Goal: Task Accomplishment & Management: Complete application form

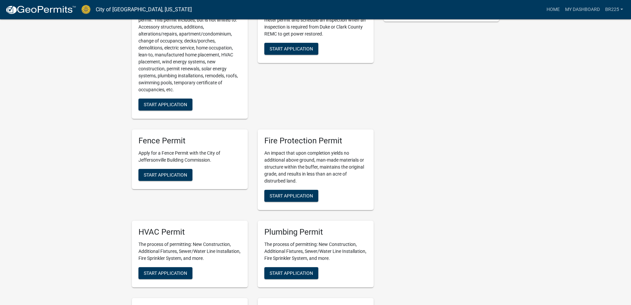
scroll to position [199, 0]
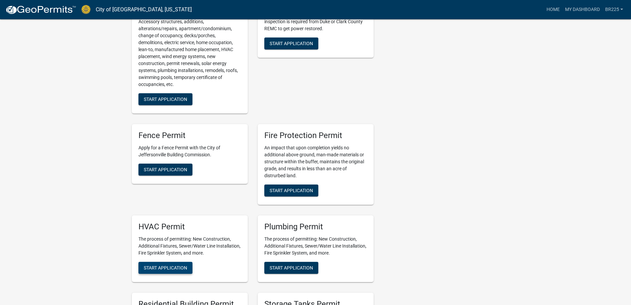
click at [169, 268] on span "Start Application" at bounding box center [165, 266] width 43 height 5
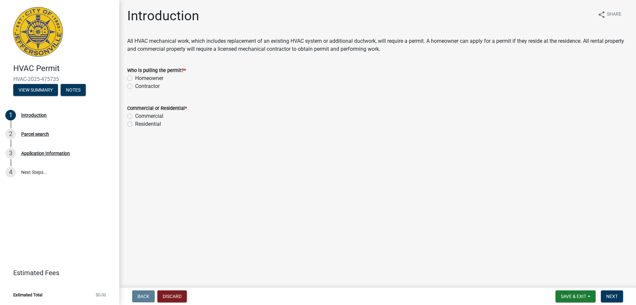
click at [135, 87] on label "Contractor" at bounding box center [147, 86] width 25 height 8
click at [135, 86] on input "Contractor" at bounding box center [137, 84] width 4 height 4
radio input "true"
click at [135, 124] on label "Residential" at bounding box center [148, 124] width 26 height 8
click at [135, 124] on input "Residential" at bounding box center [137, 122] width 4 height 4
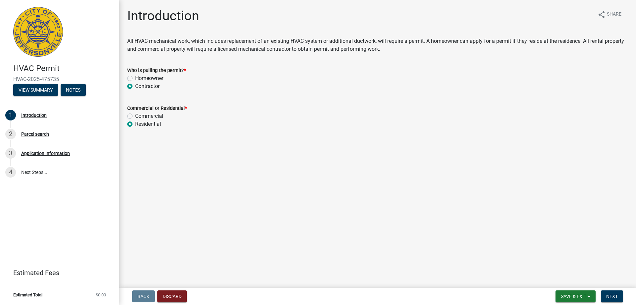
radio input "true"
click at [610, 295] on span "Next" at bounding box center [612, 295] width 12 height 5
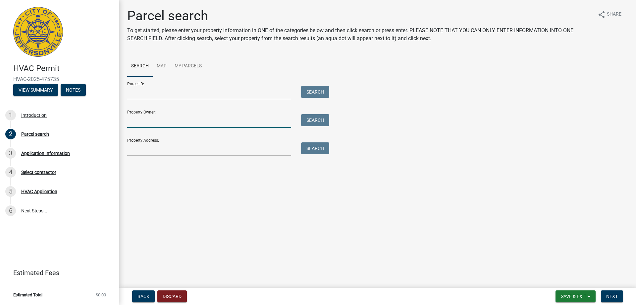
click at [189, 124] on input "Property Owner:" at bounding box center [209, 121] width 164 height 14
click at [319, 123] on button "Search" at bounding box center [315, 120] width 28 height 12
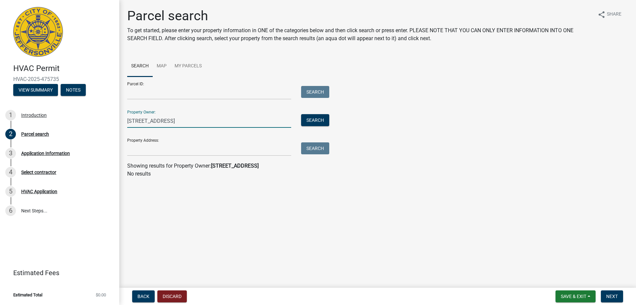
click at [195, 122] on input "3203 Heritage Heights way" at bounding box center [209, 121] width 164 height 14
type input "3203 Heritage Heights"
drag, startPoint x: 191, startPoint y: 122, endPoint x: 116, endPoint y: 122, distance: 74.2
click at [116, 122] on div "HVAC Permit HVAC-2025-475735 View Summary Notes 1 Introduction 2 Parcel search …" at bounding box center [318, 152] width 636 height 305
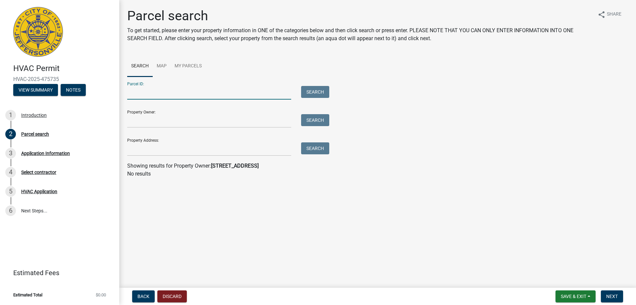
click at [130, 94] on input "Parcel ID:" at bounding box center [209, 93] width 164 height 14
paste input "104202500275000039"
type input "104202500275000039"
click at [312, 92] on button "Search" at bounding box center [315, 92] width 28 height 12
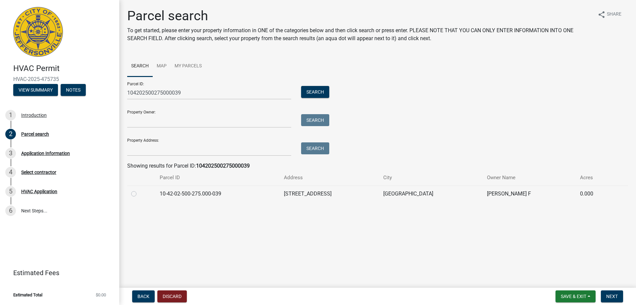
click at [139, 190] on label at bounding box center [139, 190] width 0 height 0
click at [139, 193] on input "radio" at bounding box center [141, 192] width 4 height 4
radio input "true"
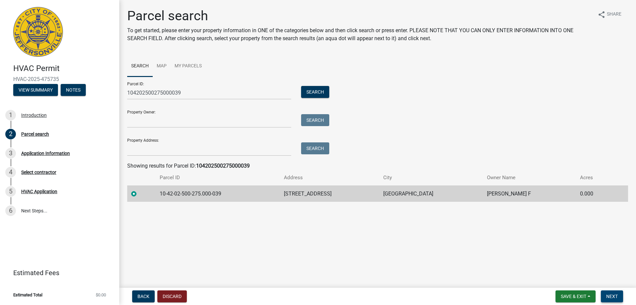
click at [617, 297] on span "Next" at bounding box center [612, 295] width 12 height 5
click at [613, 297] on span "Next" at bounding box center [612, 295] width 12 height 5
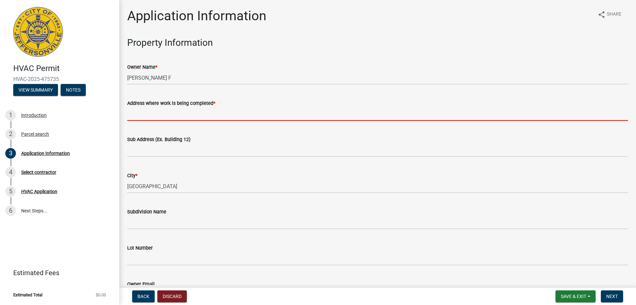
click at [144, 118] on input "Address where work is being completed *" at bounding box center [377, 114] width 501 height 14
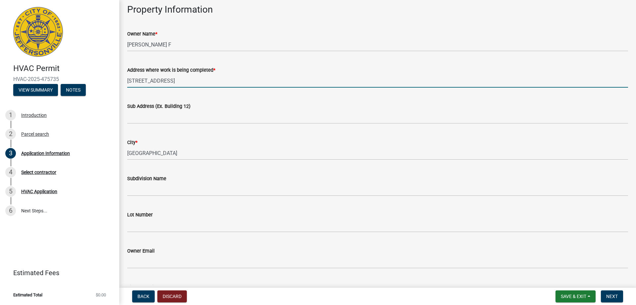
scroll to position [66, 0]
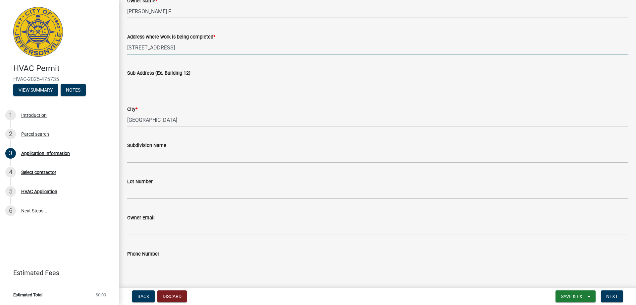
type input "3203 Heritage Heights Way"
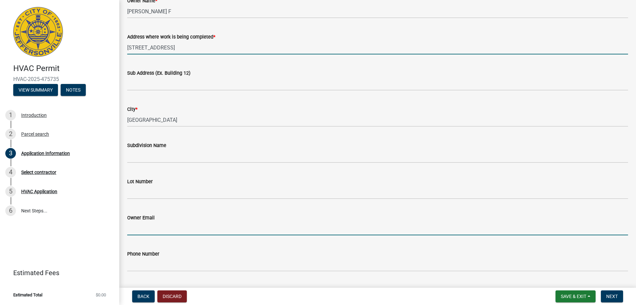
click at [156, 232] on input "Owner Email" at bounding box center [377, 228] width 501 height 14
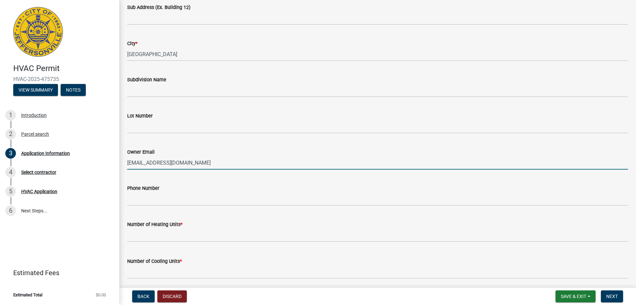
scroll to position [133, 0]
type input "ldickson@uccs.edu"
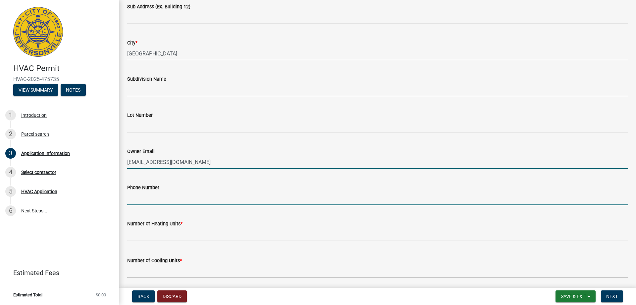
click at [179, 199] on input "Phone Number" at bounding box center [377, 198] width 501 height 14
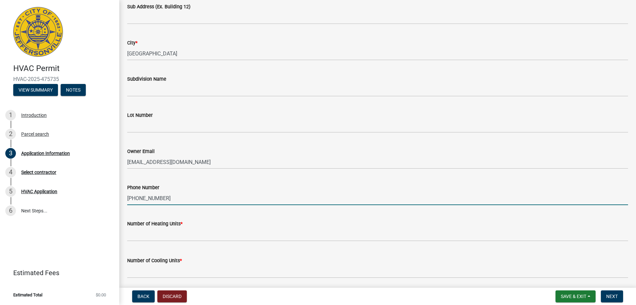
type input "719-210-2664"
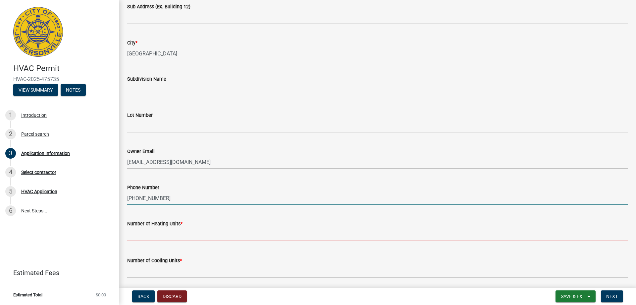
click at [168, 235] on input "text" at bounding box center [377, 234] width 501 height 14
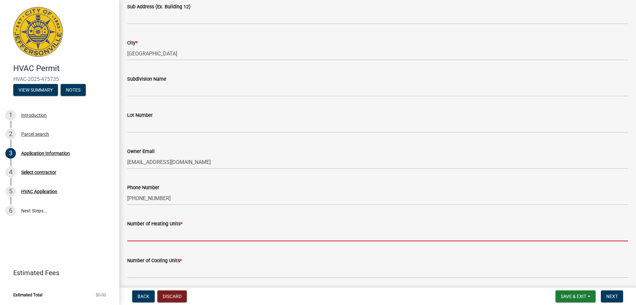
type input "1"
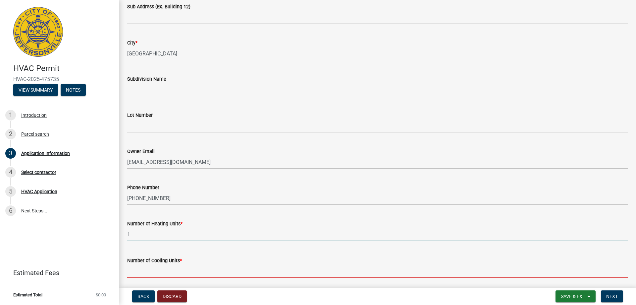
click at [160, 271] on input "text" at bounding box center [377, 271] width 501 height 14
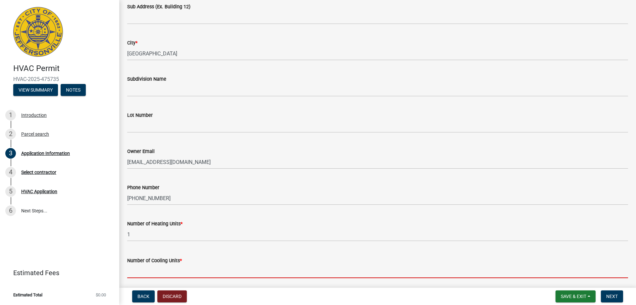
type input "1"
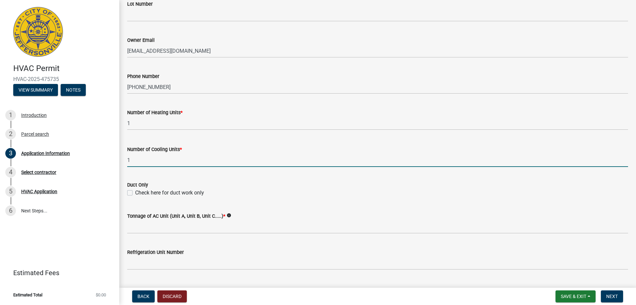
scroll to position [265, 0]
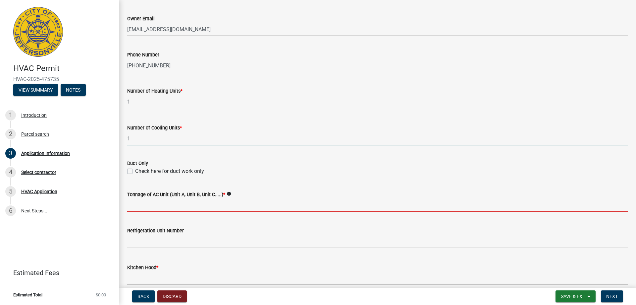
click at [213, 207] on input "Tonnage of AC Unit (Unit A, Unit B, Unit C.....) *" at bounding box center [377, 205] width 501 height 14
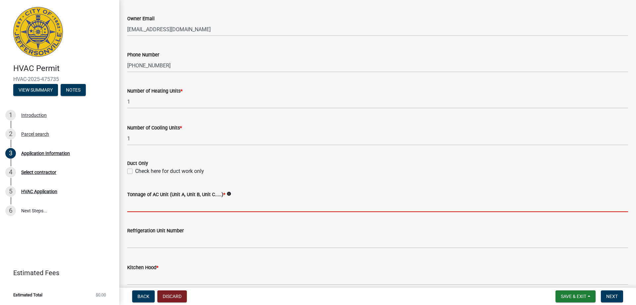
type input "2 1/2 ton"
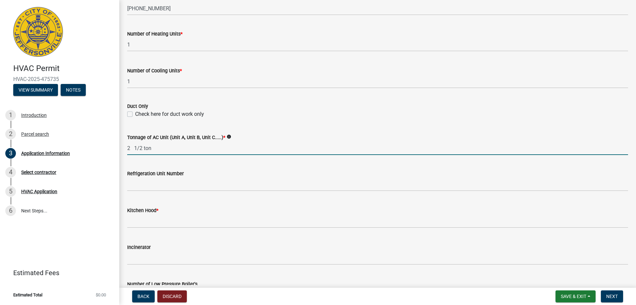
scroll to position [331, 0]
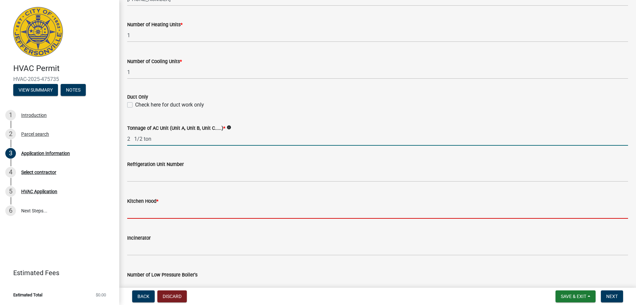
click at [197, 216] on input "text" at bounding box center [377, 212] width 501 height 14
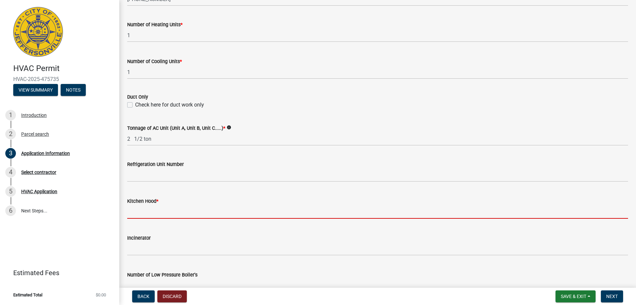
type input "0"
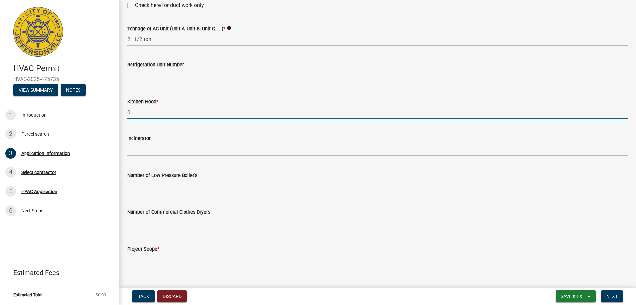
scroll to position [443, 0]
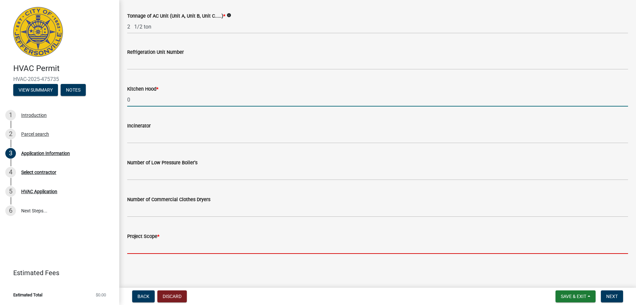
click at [181, 250] on input "Project Scope *" at bounding box center [377, 247] width 501 height 14
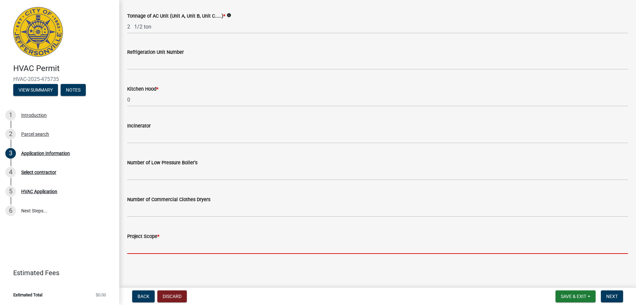
type input "replace furnace and ac"
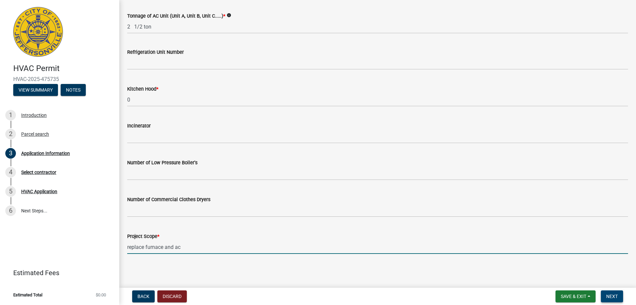
drag, startPoint x: 611, startPoint y: 294, endPoint x: 573, endPoint y: 284, distance: 39.7
click at [612, 294] on span "Next" at bounding box center [612, 295] width 12 height 5
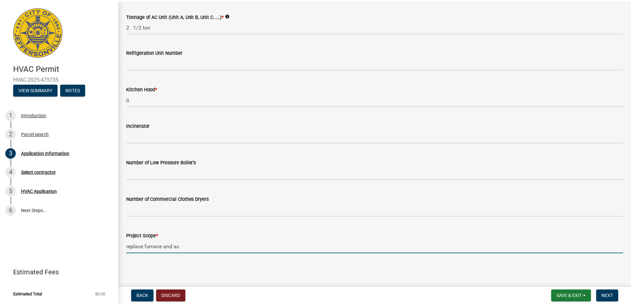
scroll to position [0, 0]
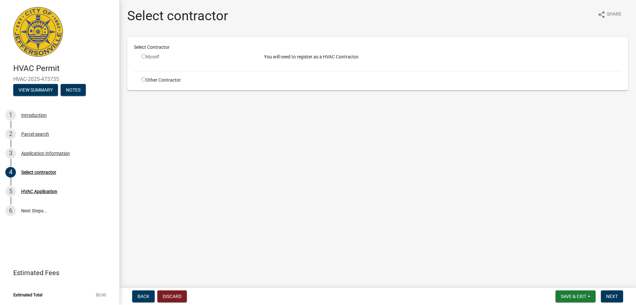
click at [143, 57] on input "radio" at bounding box center [144, 56] width 4 height 4
click at [313, 56] on p "You will need to register as a HVAC Contractor." at bounding box center [443, 56] width 358 height 7
click at [168, 60] on div "Myself" at bounding box center [198, 56] width 113 height 7
click at [142, 56] on input "radio" at bounding box center [144, 56] width 4 height 4
radio input "false"
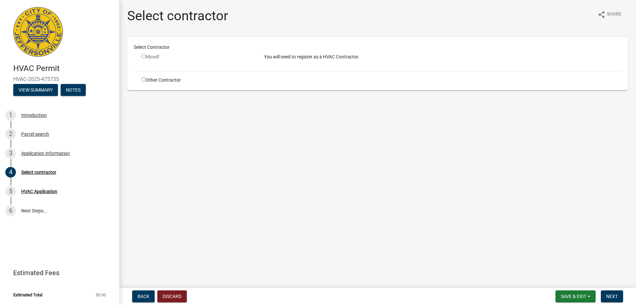
click at [142, 79] on input "radio" at bounding box center [144, 79] width 4 height 4
radio input "true"
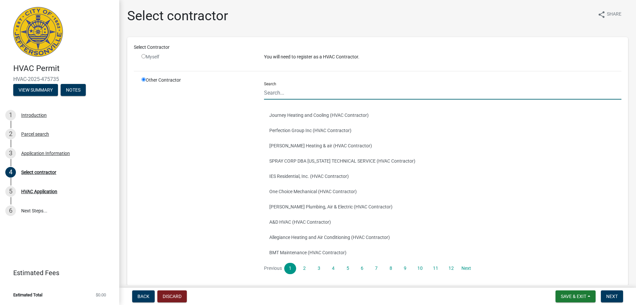
click at [294, 94] on input "Search" at bounding box center [443, 93] width 358 height 14
type input "BJ"
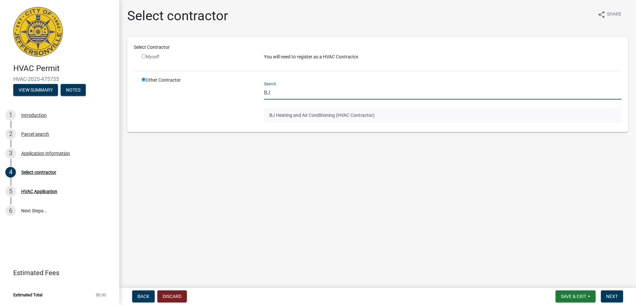
click at [303, 116] on button "BJ Heating and Air Conditioning (HVAC Contractor)" at bounding box center [443, 114] width 358 height 15
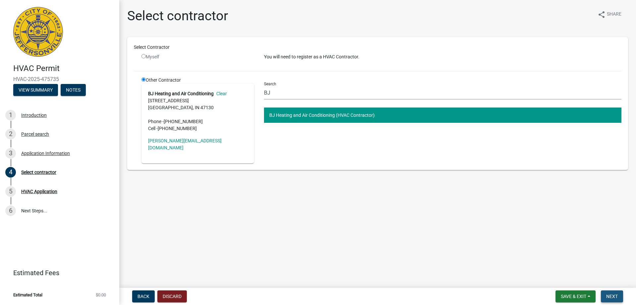
click at [612, 298] on span "Next" at bounding box center [612, 295] width 12 height 5
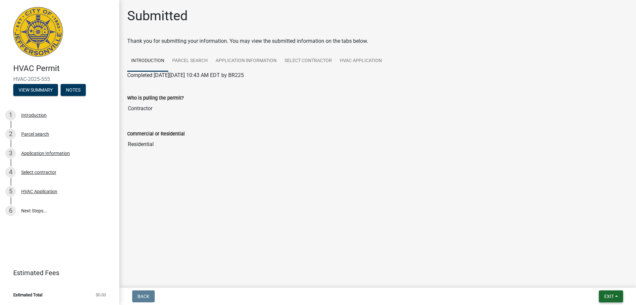
click at [610, 297] on span "Exit" at bounding box center [609, 295] width 10 height 5
click at [595, 281] on button "Save & Exit" at bounding box center [596, 279] width 53 height 16
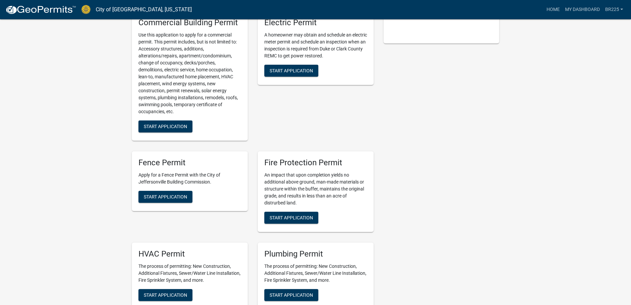
scroll to position [199, 0]
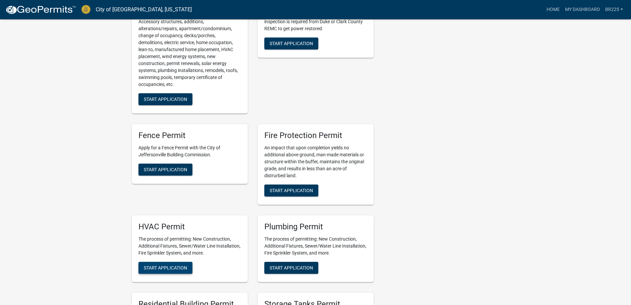
click at [170, 266] on span "Start Application" at bounding box center [165, 266] width 43 height 5
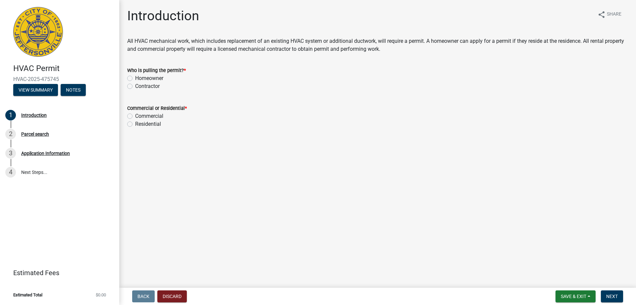
click at [135, 87] on label "Contractor" at bounding box center [147, 86] width 25 height 8
click at [135, 86] on input "Contractor" at bounding box center [137, 84] width 4 height 4
radio input "true"
click at [135, 123] on label "Residential" at bounding box center [148, 124] width 26 height 8
click at [135, 123] on input "Residential" at bounding box center [137, 122] width 4 height 4
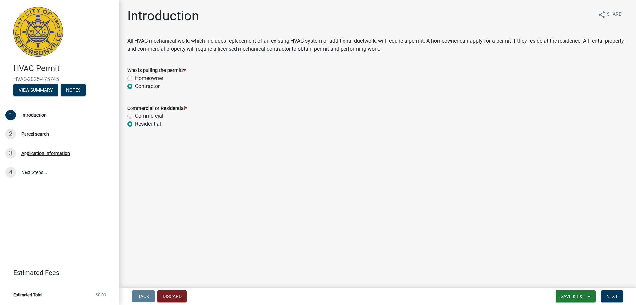
radio input "true"
click at [608, 293] on span "Next" at bounding box center [612, 295] width 12 height 5
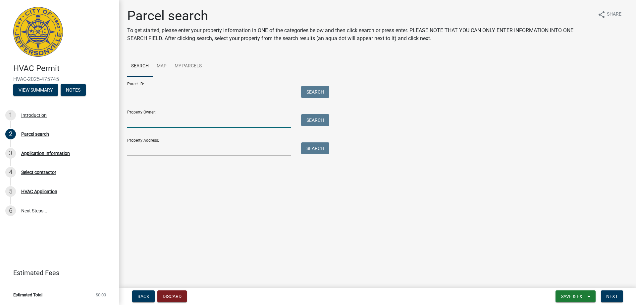
click at [175, 125] on input "Property Owner:" at bounding box center [209, 121] width 164 height 14
click at [141, 151] on input "Property Address:" at bounding box center [209, 149] width 164 height 14
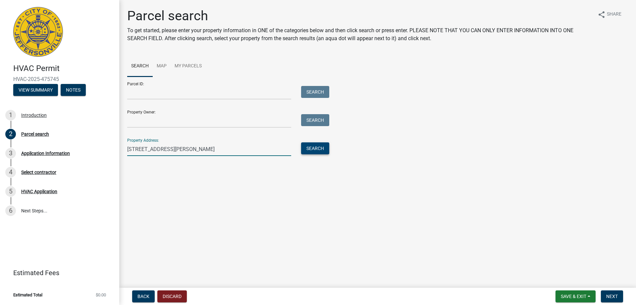
type input "913 Holly DR"
click at [319, 150] on button "Search" at bounding box center [315, 148] width 28 height 12
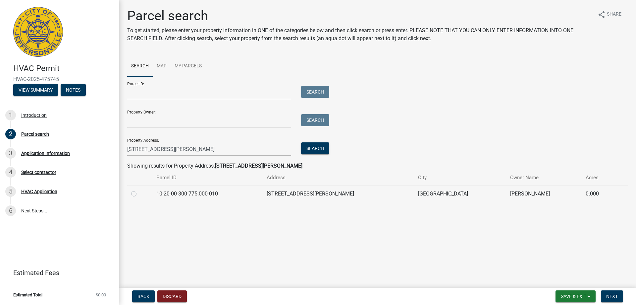
click at [139, 190] on label at bounding box center [139, 190] width 0 height 0
click at [139, 194] on input "radio" at bounding box center [141, 192] width 4 height 4
radio input "true"
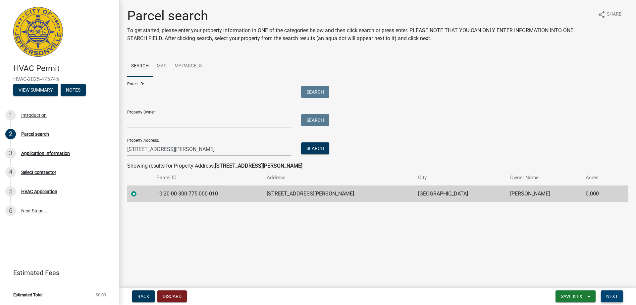
click at [613, 295] on span "Next" at bounding box center [612, 295] width 12 height 5
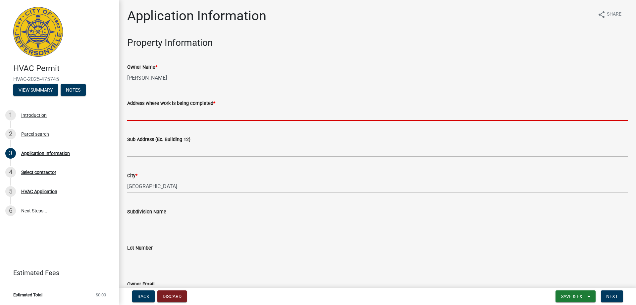
click at [146, 120] on input "Address where work is being completed *" at bounding box center [377, 114] width 501 height 14
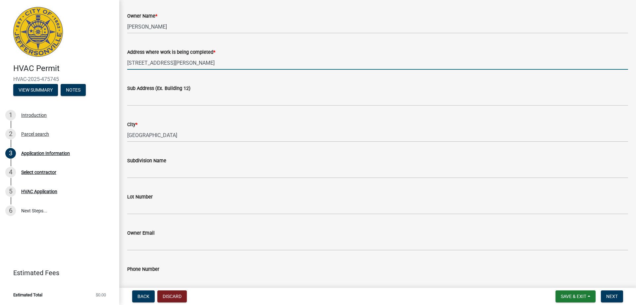
scroll to position [66, 0]
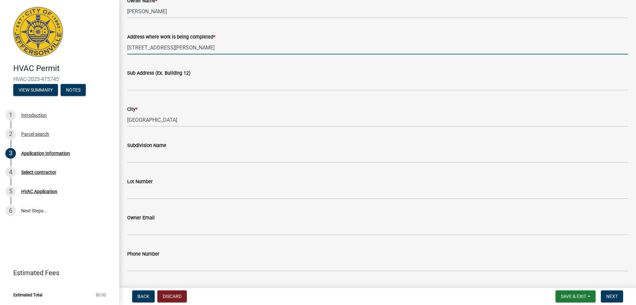
type input "913 Holly Dr"
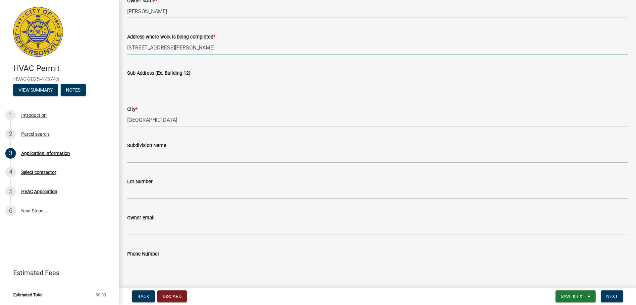
click at [160, 230] on input "Owner Email" at bounding box center [377, 228] width 501 height 14
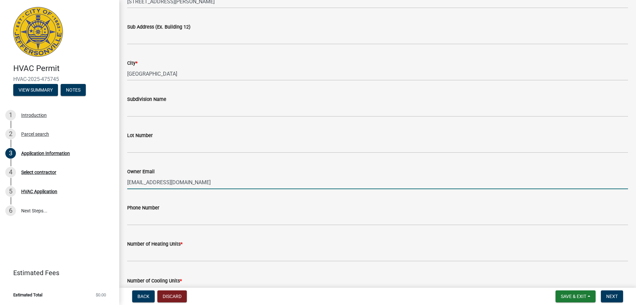
scroll to position [133, 0]
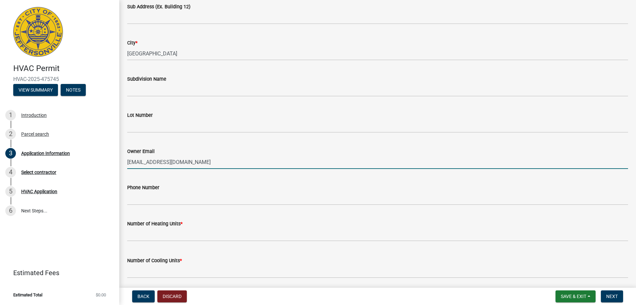
type input "cynste913@gmail.com"
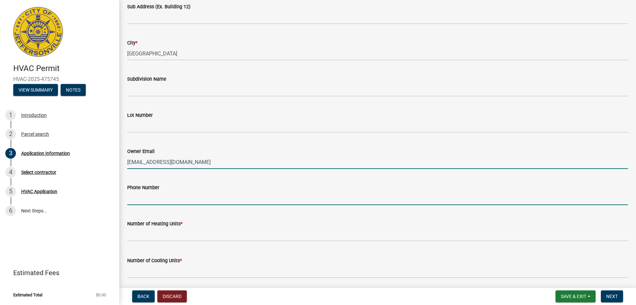
click at [188, 200] on input "Phone Number" at bounding box center [377, 198] width 501 height 14
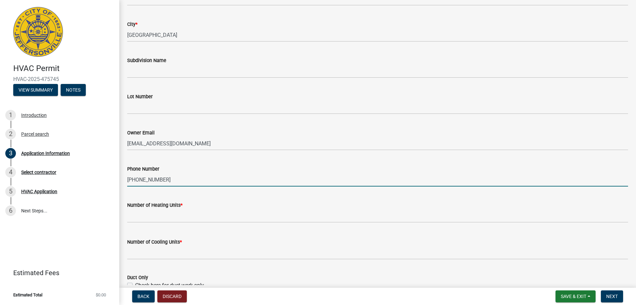
scroll to position [166, 0]
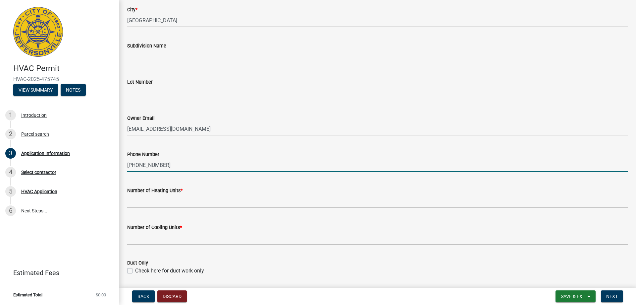
type input "812-252-9426"
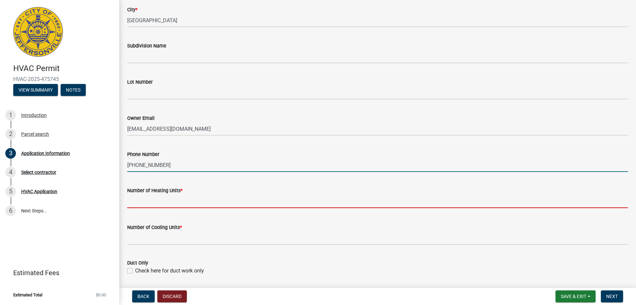
click at [188, 200] on input "text" at bounding box center [377, 201] width 501 height 14
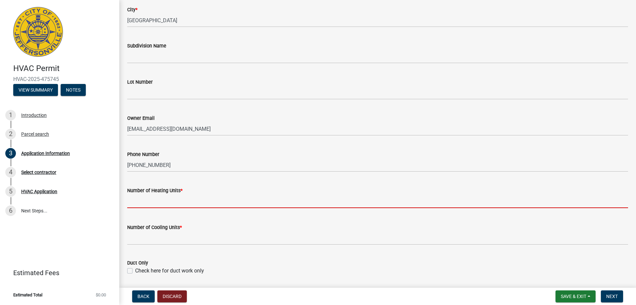
type input "1"
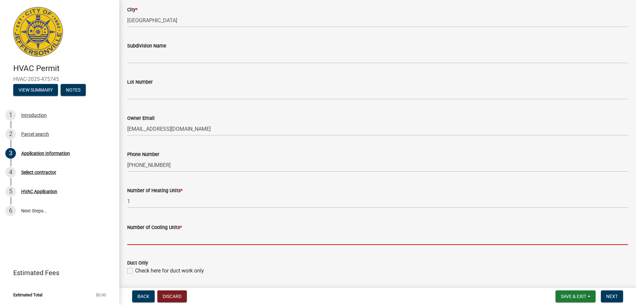
click at [179, 240] on input "text" at bounding box center [377, 238] width 501 height 14
type input "1"
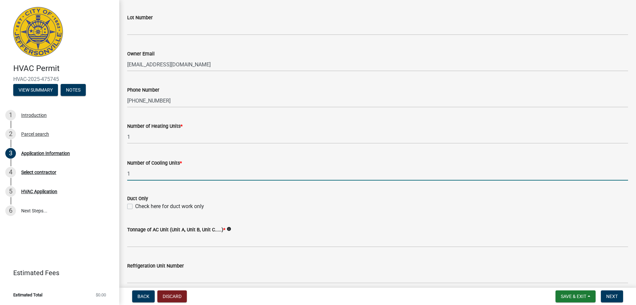
scroll to position [265, 0]
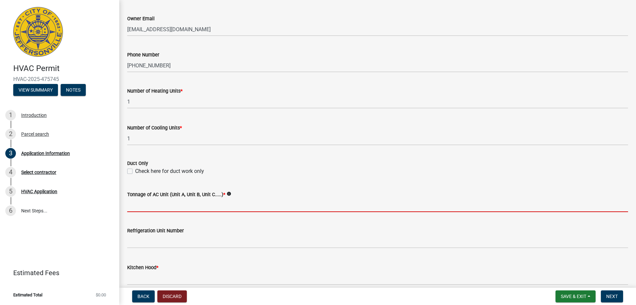
click at [190, 209] on input "Tonnage of AC Unit (Unit A, Unit B, Unit C.....) *" at bounding box center [377, 205] width 501 height 14
type input "2 1/2 ton"
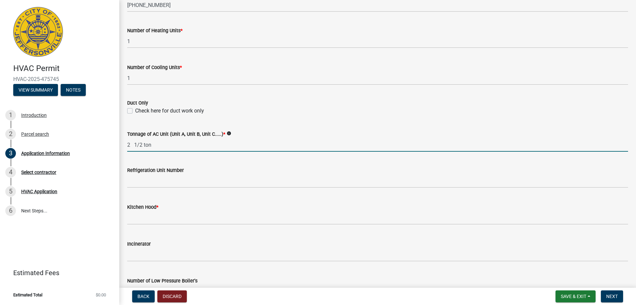
scroll to position [331, 0]
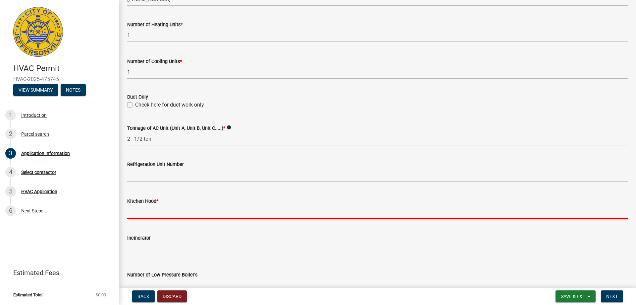
click at [167, 212] on input "text" at bounding box center [377, 212] width 501 height 14
type input "0"
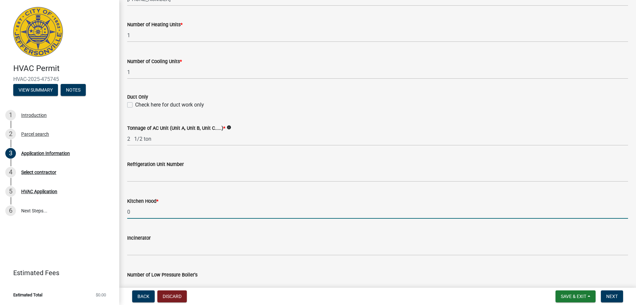
scroll to position [431, 0]
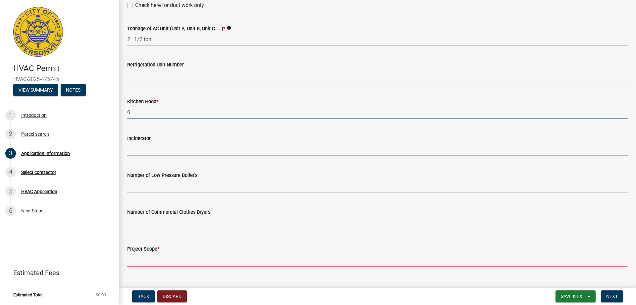
click at [164, 259] on input "Project Scope *" at bounding box center [377, 260] width 501 height 14
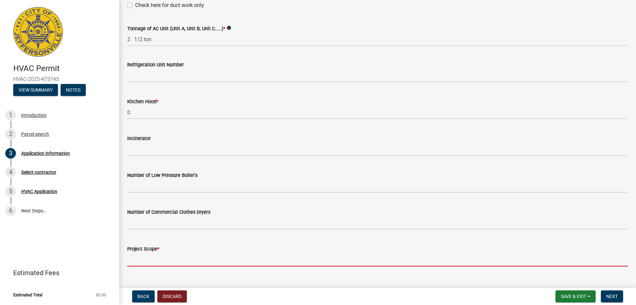
type input "replace furnace and ac"
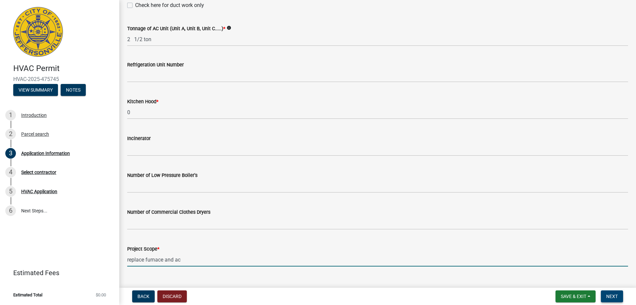
click at [614, 296] on span "Next" at bounding box center [612, 295] width 12 height 5
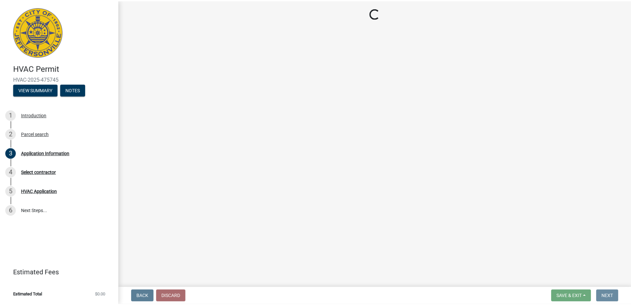
scroll to position [0, 0]
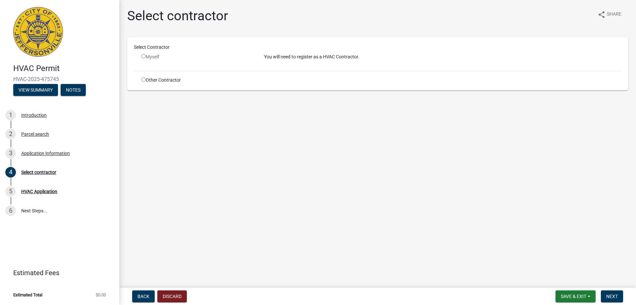
click at [143, 80] on input "radio" at bounding box center [144, 79] width 4 height 4
radio input "true"
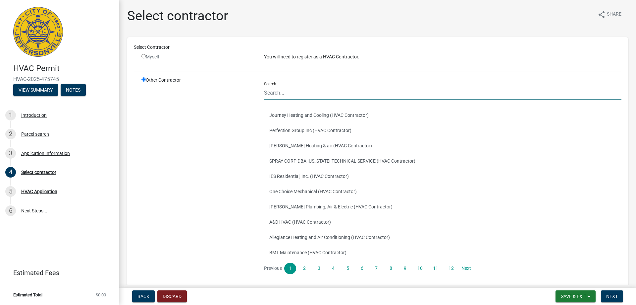
click at [291, 92] on input "Search" at bounding box center [443, 93] width 358 height 14
type input "BJ"
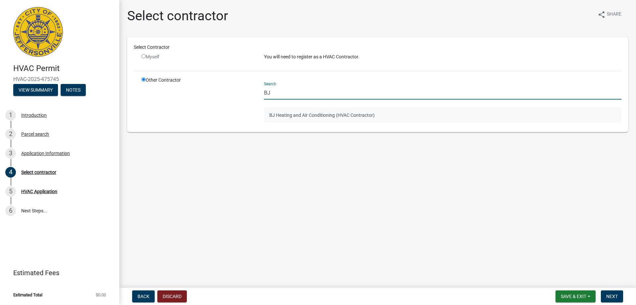
click at [305, 116] on button "BJ Heating and Air Conditioning (HVAC Contractor)" at bounding box center [443, 114] width 358 height 15
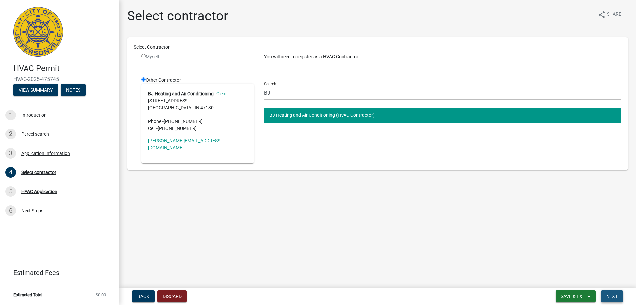
click at [615, 296] on span "Next" at bounding box center [612, 295] width 12 height 5
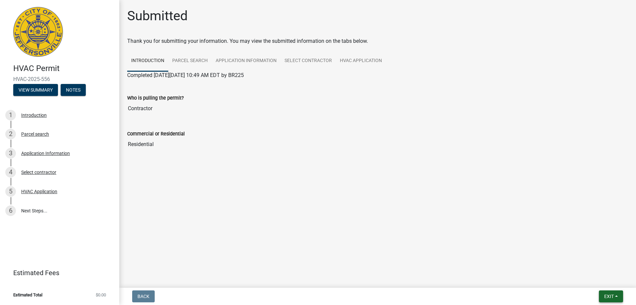
click at [606, 297] on span "Exit" at bounding box center [609, 295] width 10 height 5
click at [592, 282] on button "Save & Exit" at bounding box center [596, 279] width 53 height 16
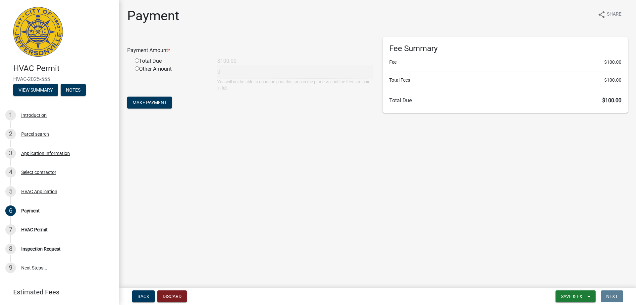
click at [137, 61] on input "radio" at bounding box center [137, 60] width 4 height 4
radio input "true"
type input "100"
click at [160, 103] on span "Make Payment" at bounding box center [150, 102] width 34 height 5
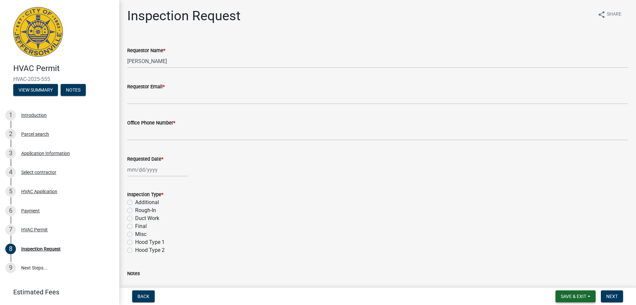
click at [578, 296] on span "Save & Exit" at bounding box center [574, 295] width 26 height 5
click at [564, 280] on button "Save & Exit" at bounding box center [569, 279] width 53 height 16
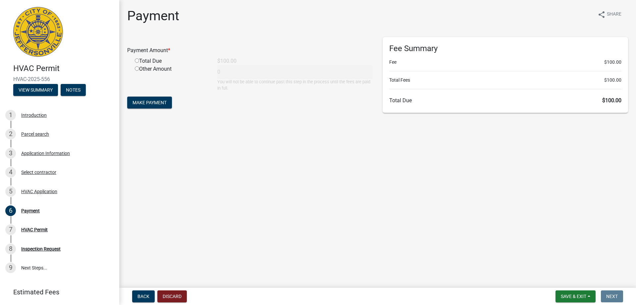
click at [138, 61] on input "radio" at bounding box center [137, 60] width 4 height 4
radio input "true"
type input "100"
click at [153, 103] on span "Make Payment" at bounding box center [150, 102] width 34 height 5
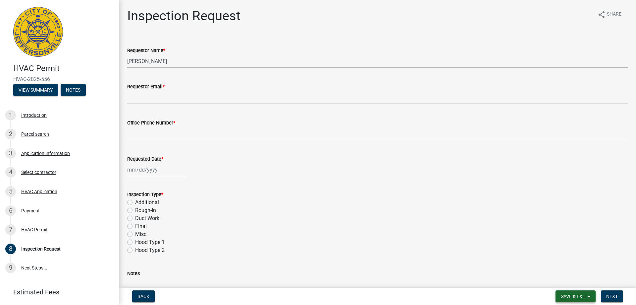
click at [574, 296] on span "Save & Exit" at bounding box center [574, 295] width 26 height 5
click at [560, 282] on button "Save & Exit" at bounding box center [569, 279] width 53 height 16
